Goal: Understand process/instructions: Learn how to perform a task or action

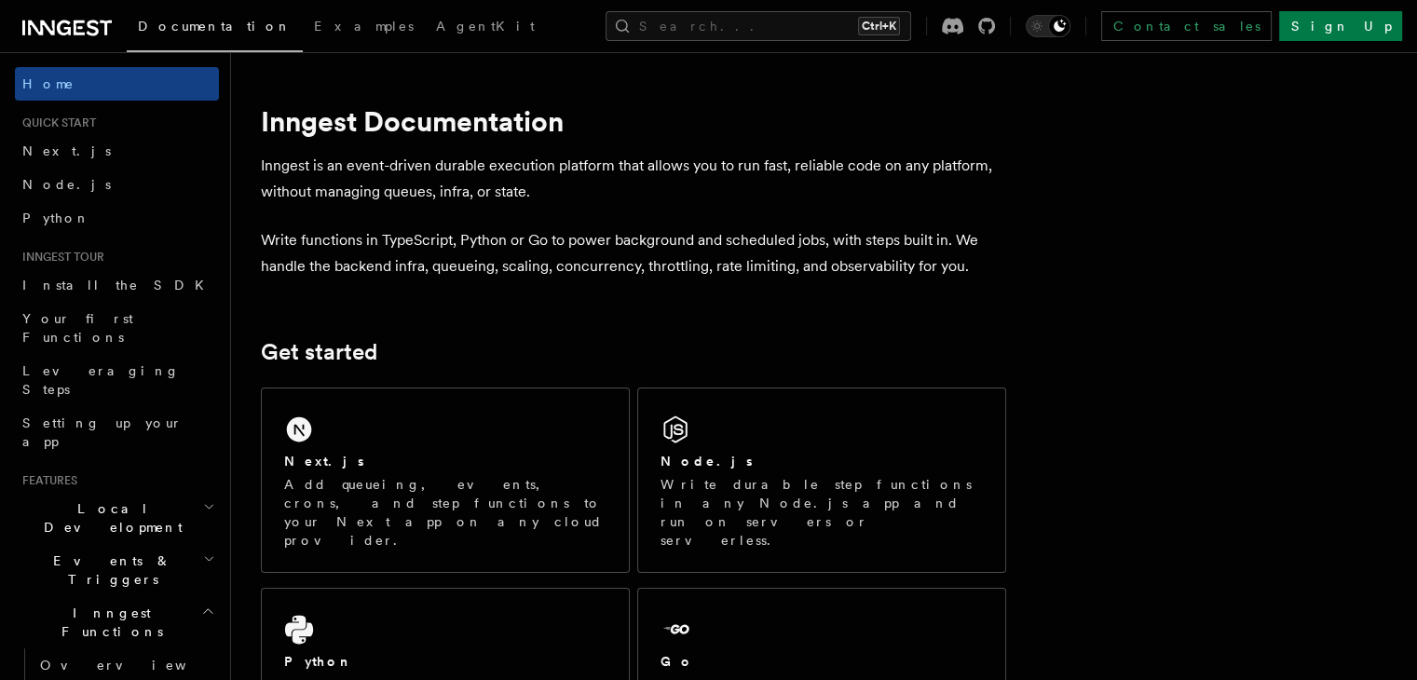
click at [443, 461] on div "Next.js" at bounding box center [445, 462] width 322 height 20
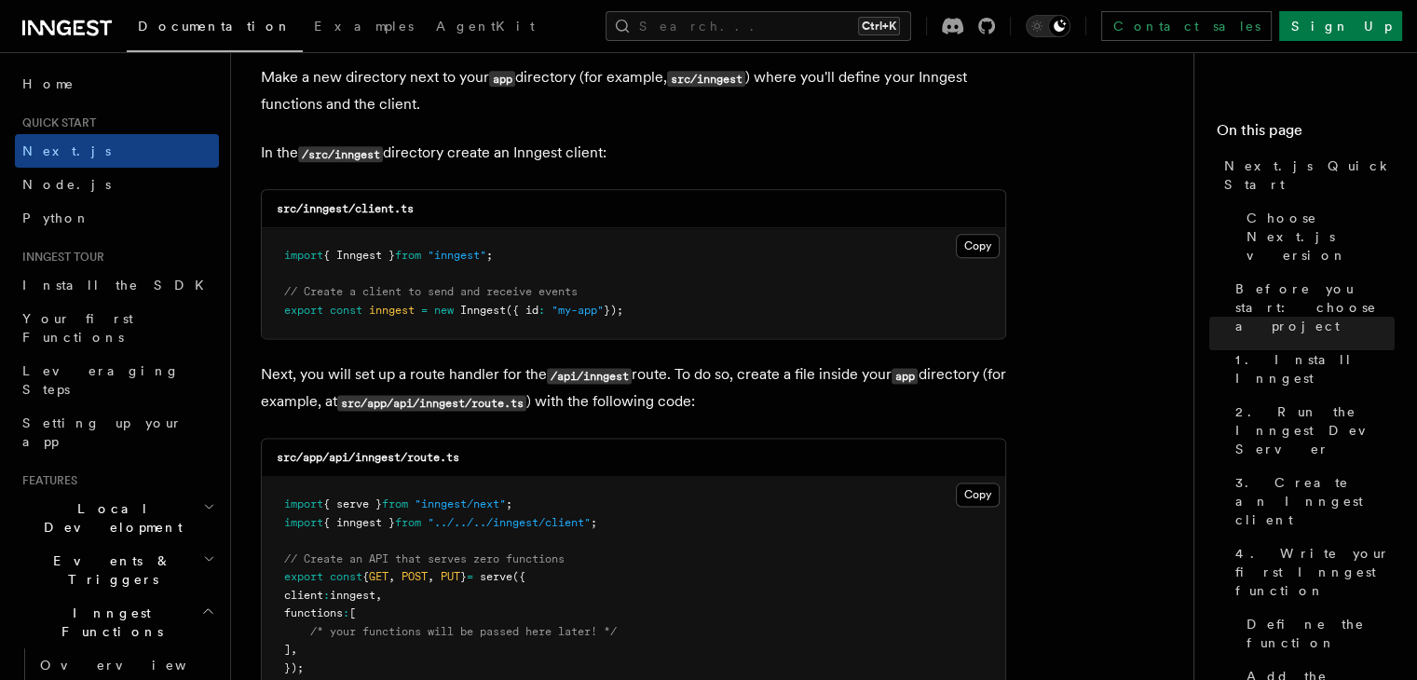
scroll to position [2329, 0]
click at [974, 239] on button "Copy Copied" at bounding box center [978, 244] width 44 height 24
click at [973, 497] on button "Copy Copied" at bounding box center [978, 493] width 44 height 24
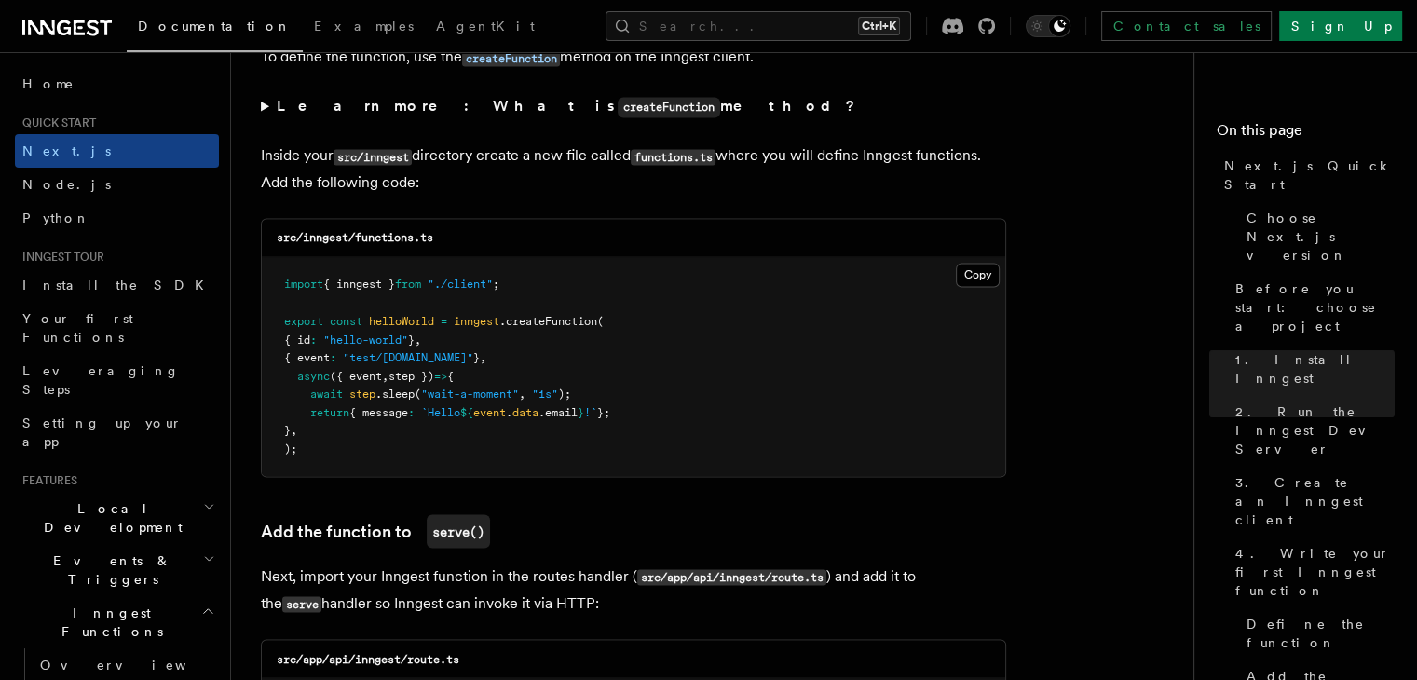
scroll to position [3241, 0]
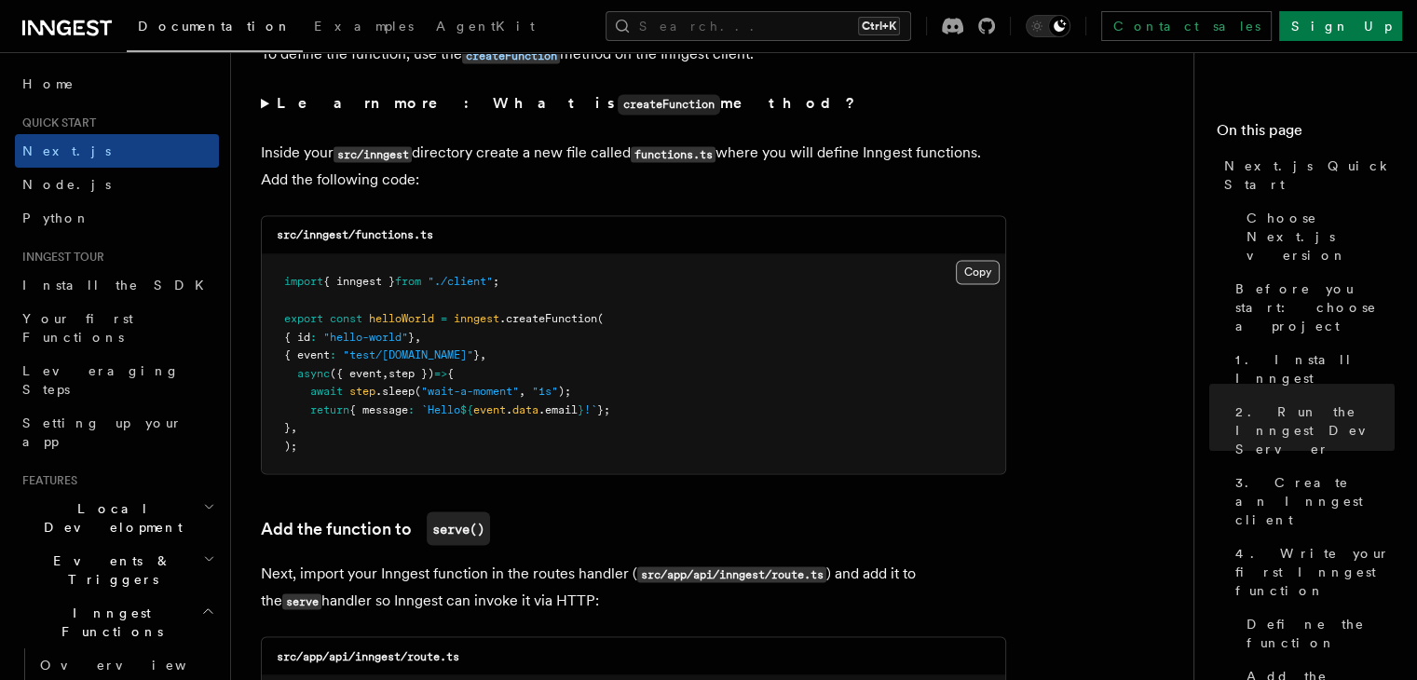
click at [971, 277] on button "Copy Copied" at bounding box center [978, 272] width 44 height 24
